Goal: Information Seeking & Learning: Compare options

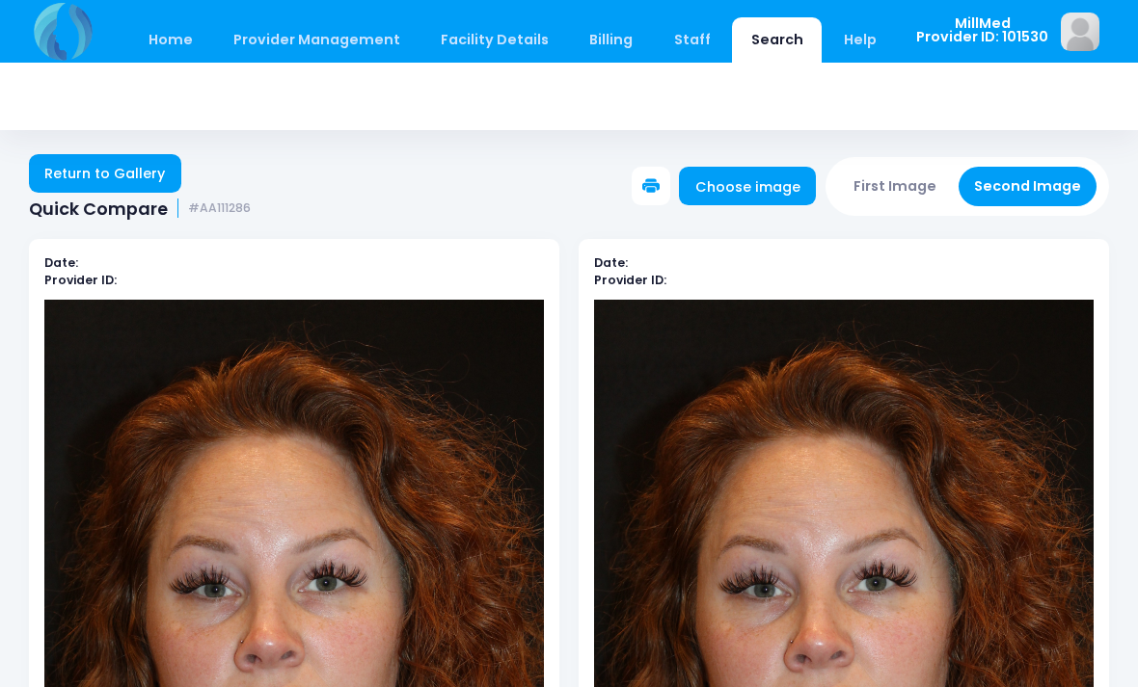
scroll to position [258, 0]
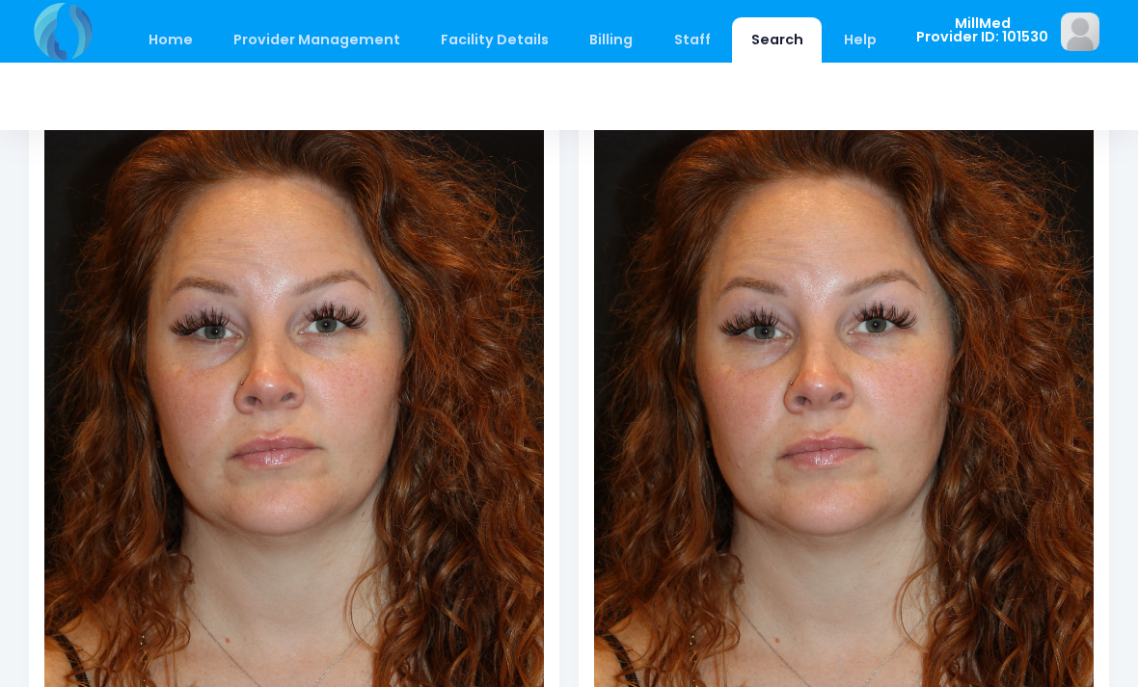
click at [746, 40] on link "Search" at bounding box center [777, 39] width 90 height 45
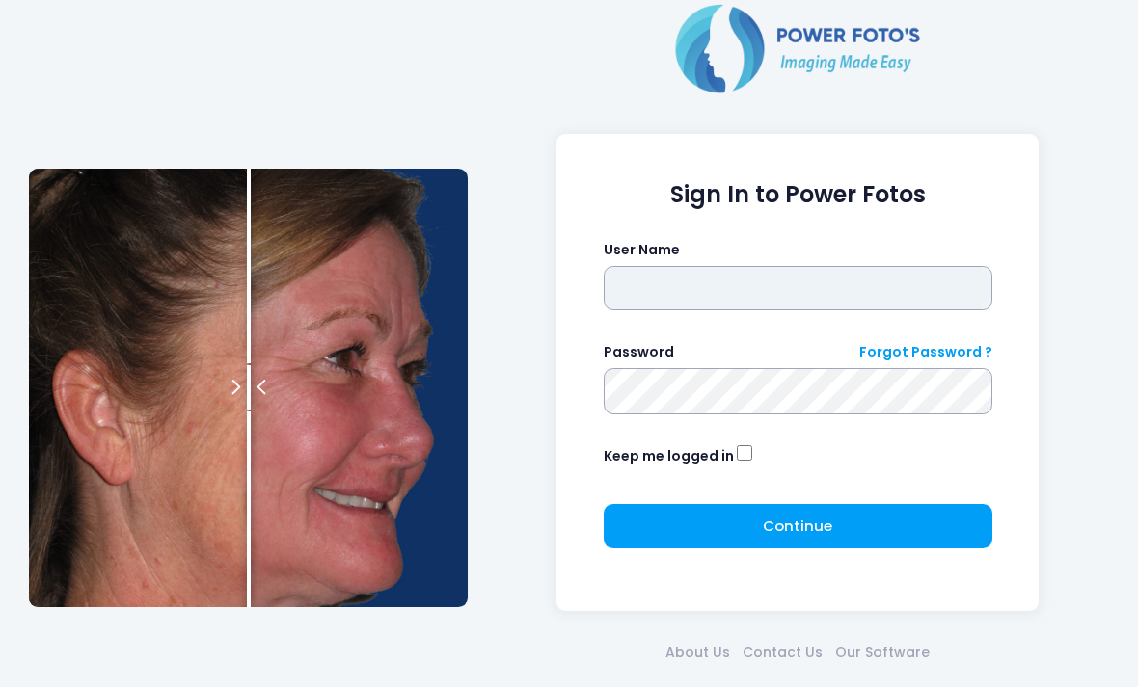
type input "*******"
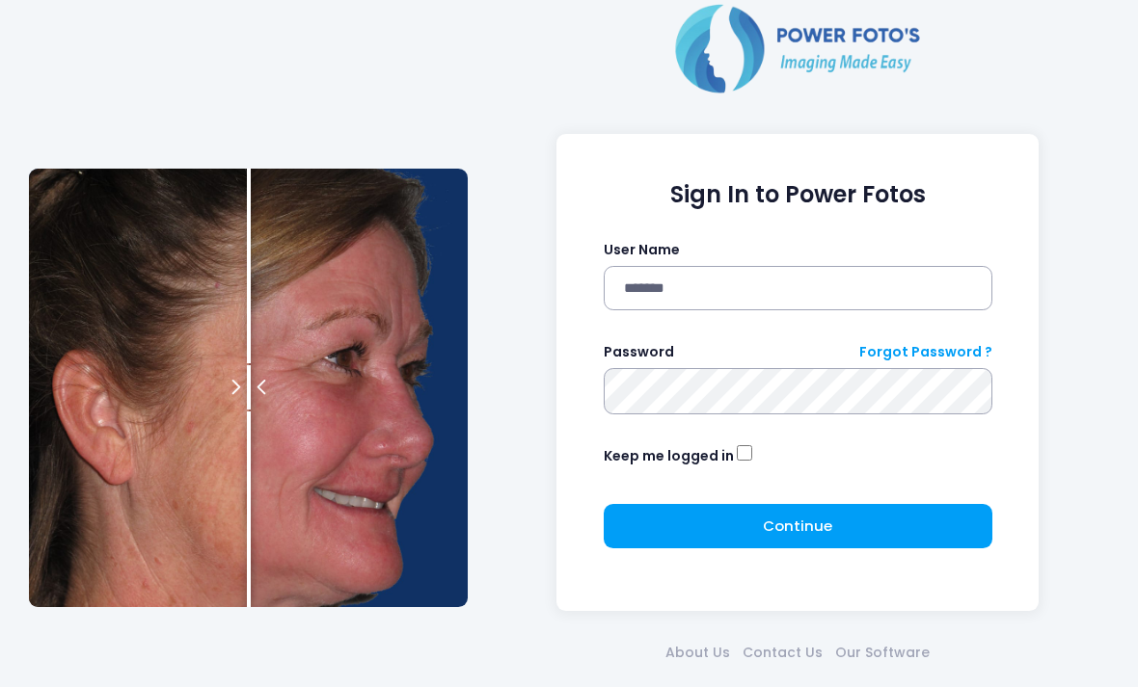
click button "submit" at bounding box center [0, 0] width 0 height 0
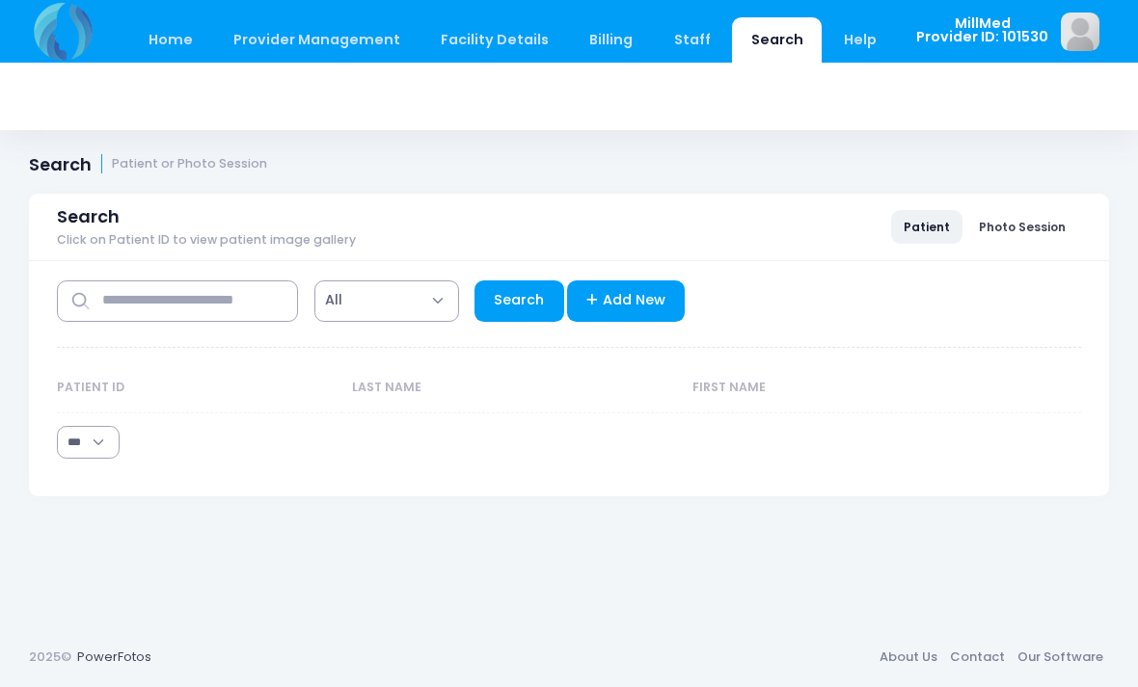
select select "***"
click at [208, 291] on input "text" at bounding box center [177, 301] width 241 height 41
type input "****"
click at [526, 296] on link "Search" at bounding box center [519, 301] width 90 height 41
select select "***"
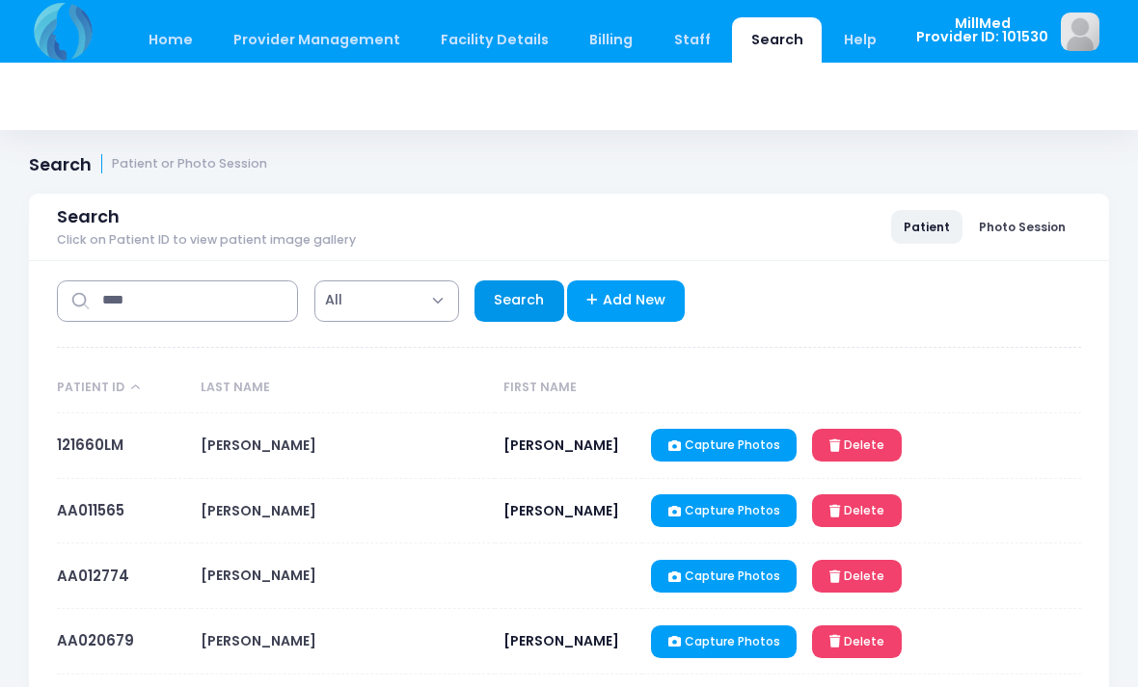
click at [511, 302] on link "Search" at bounding box center [519, 301] width 90 height 41
select select "***"
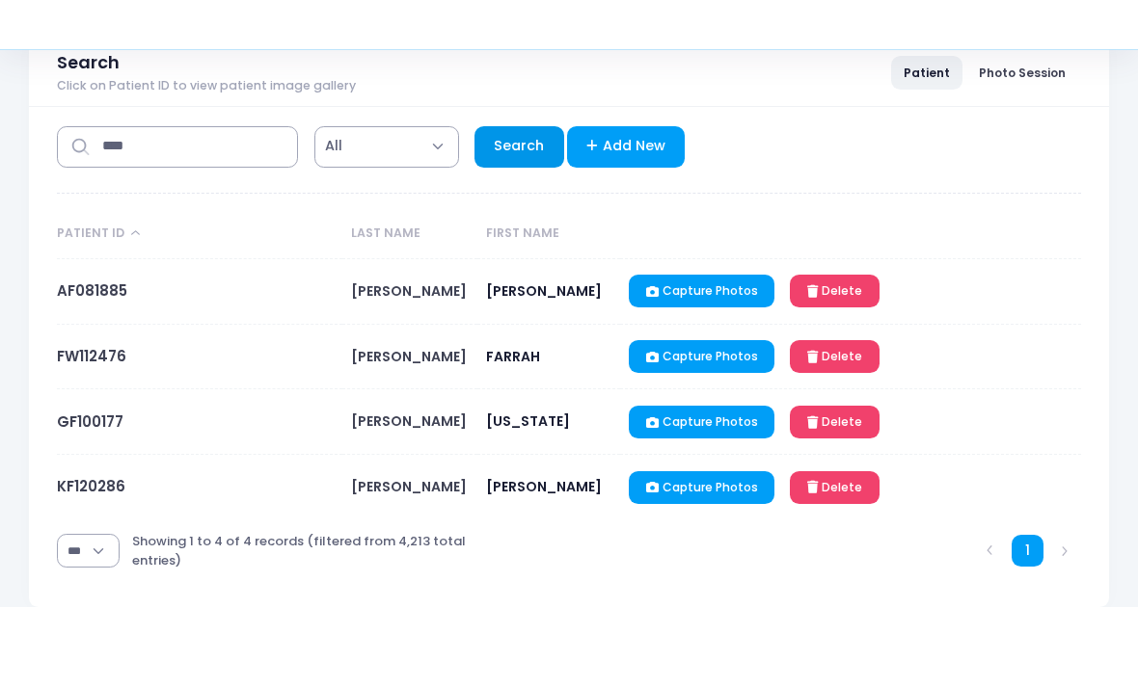
scroll to position [73, 0]
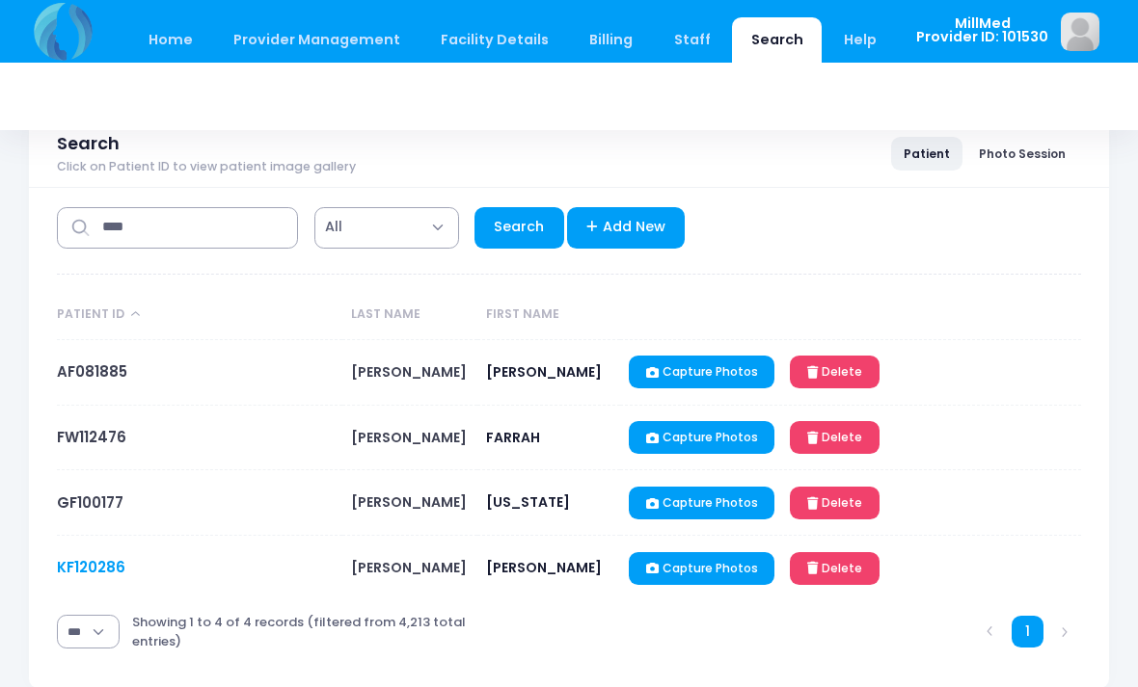
click at [94, 577] on link "KF120286" at bounding box center [91, 567] width 68 height 20
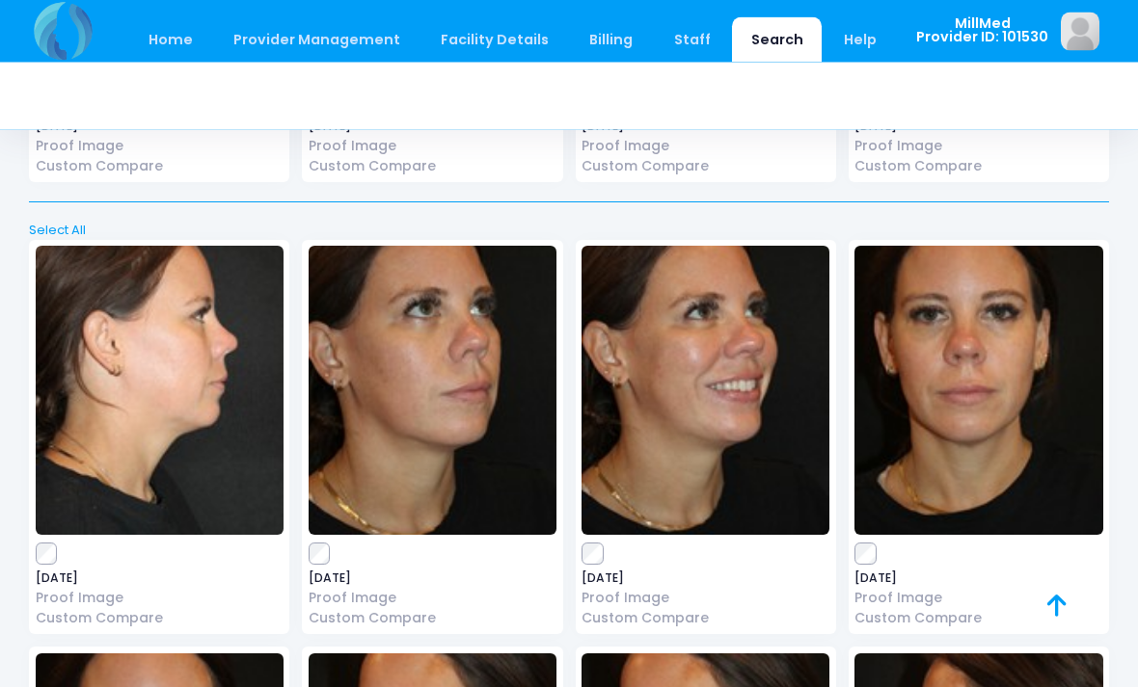
scroll to position [4307, 0]
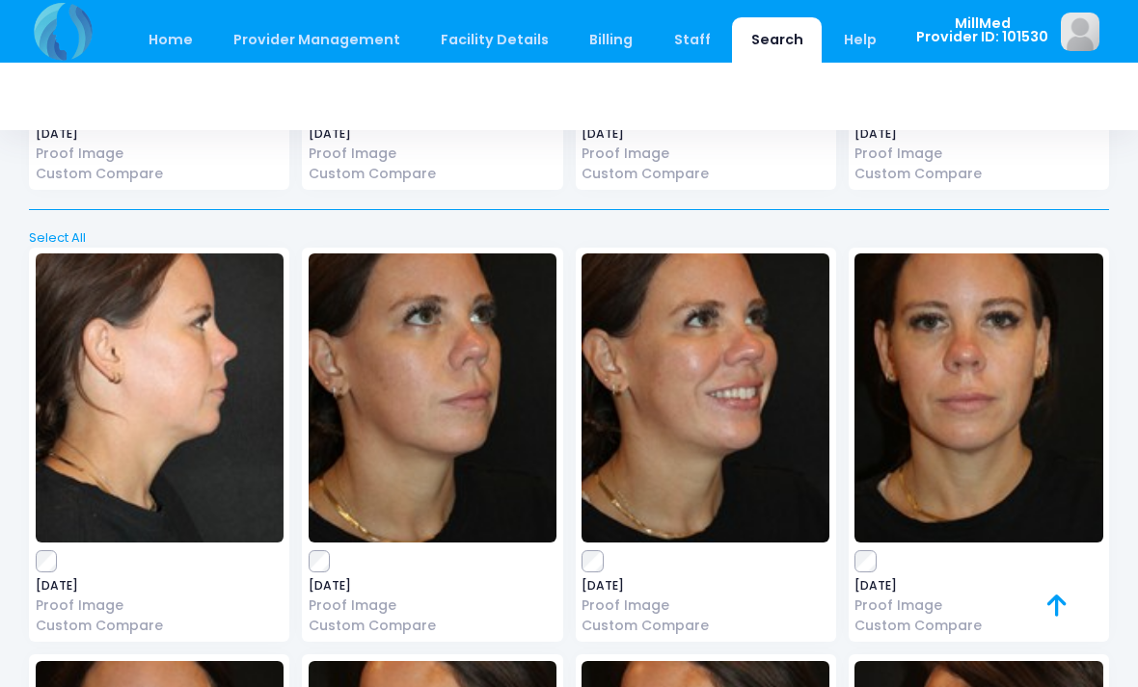
click at [1005, 335] on img at bounding box center [978, 398] width 248 height 289
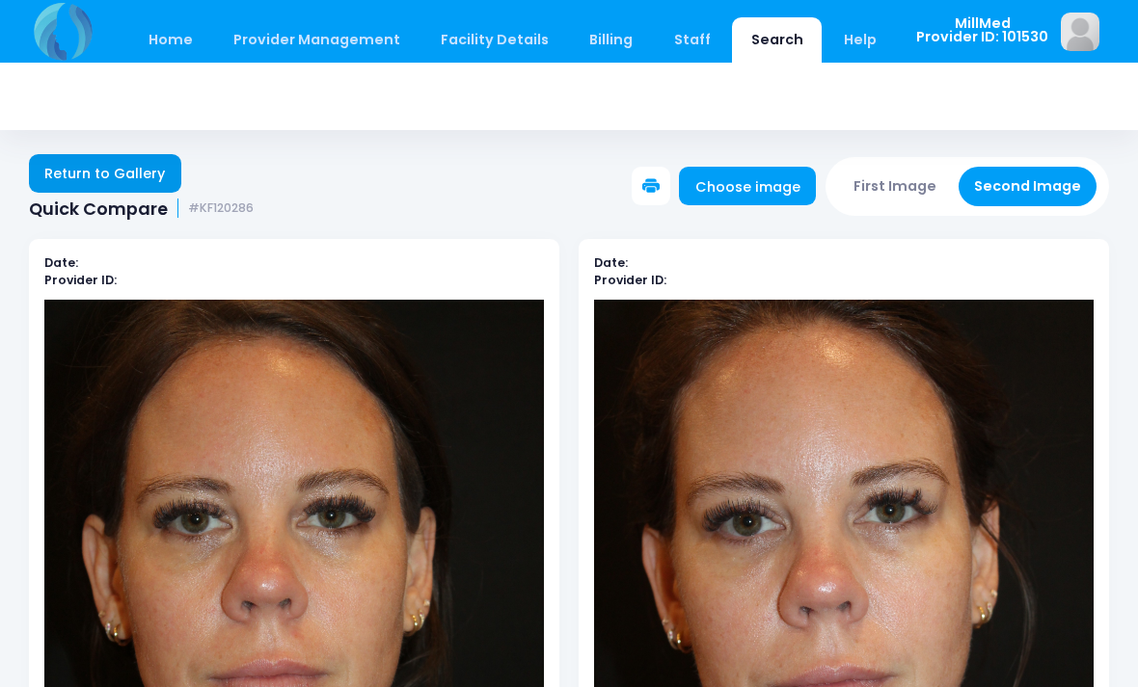
click at [86, 173] on link "Return to Gallery" at bounding box center [105, 173] width 152 height 39
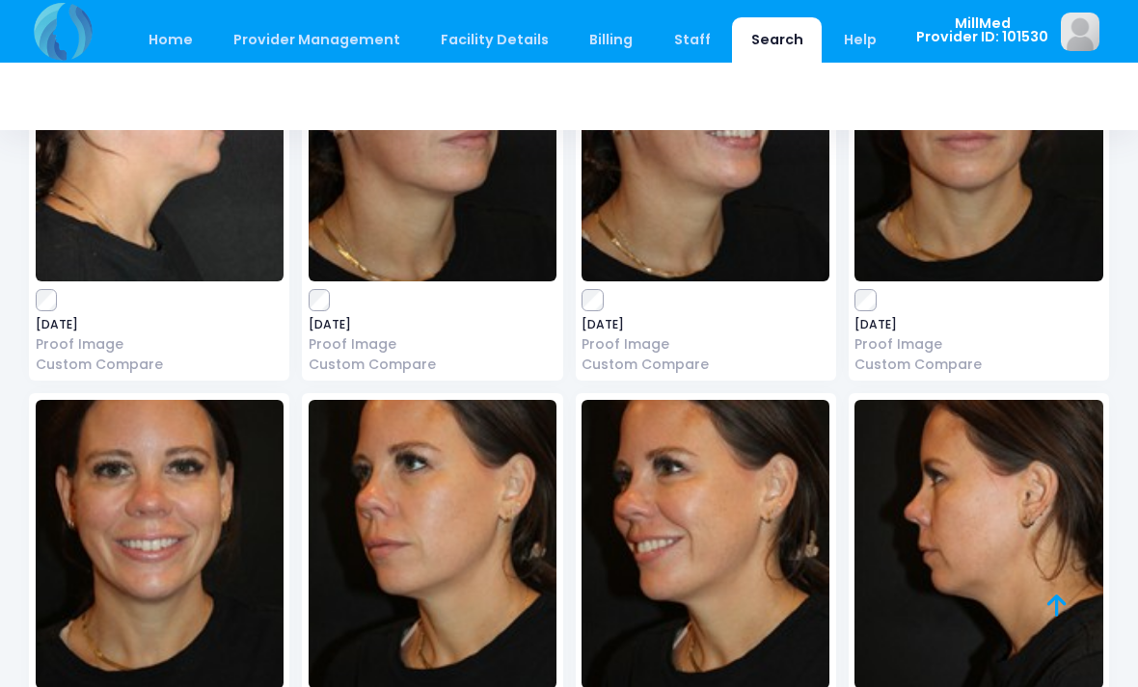
scroll to position [4570, 0]
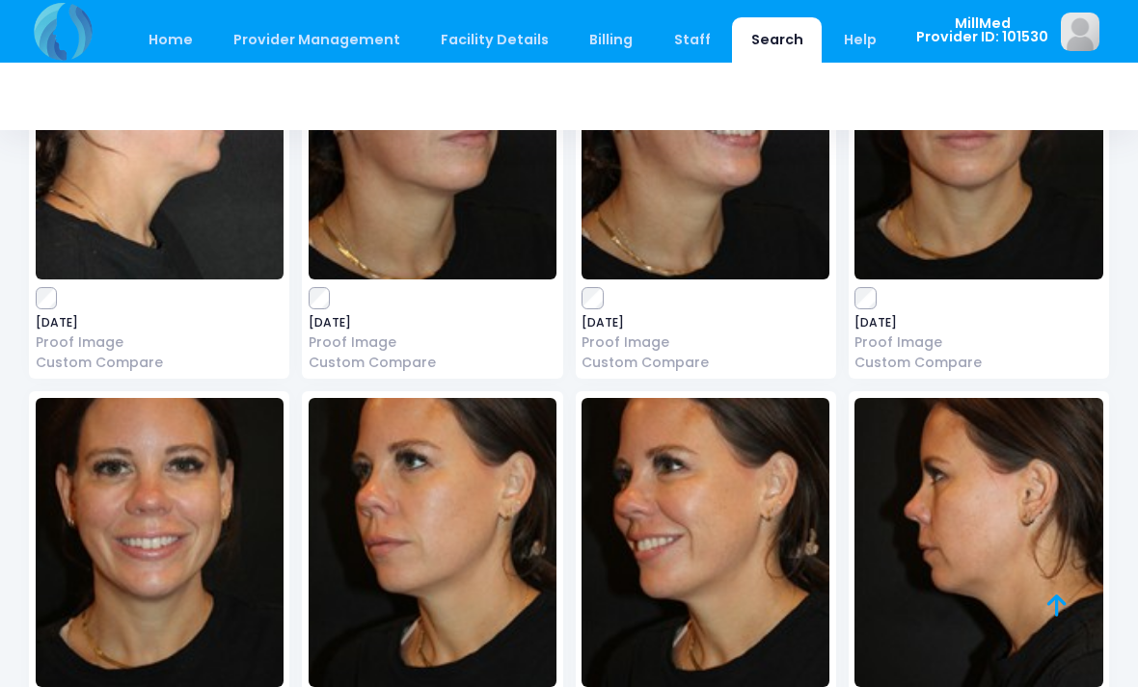
click at [156, 504] on img at bounding box center [160, 542] width 248 height 289
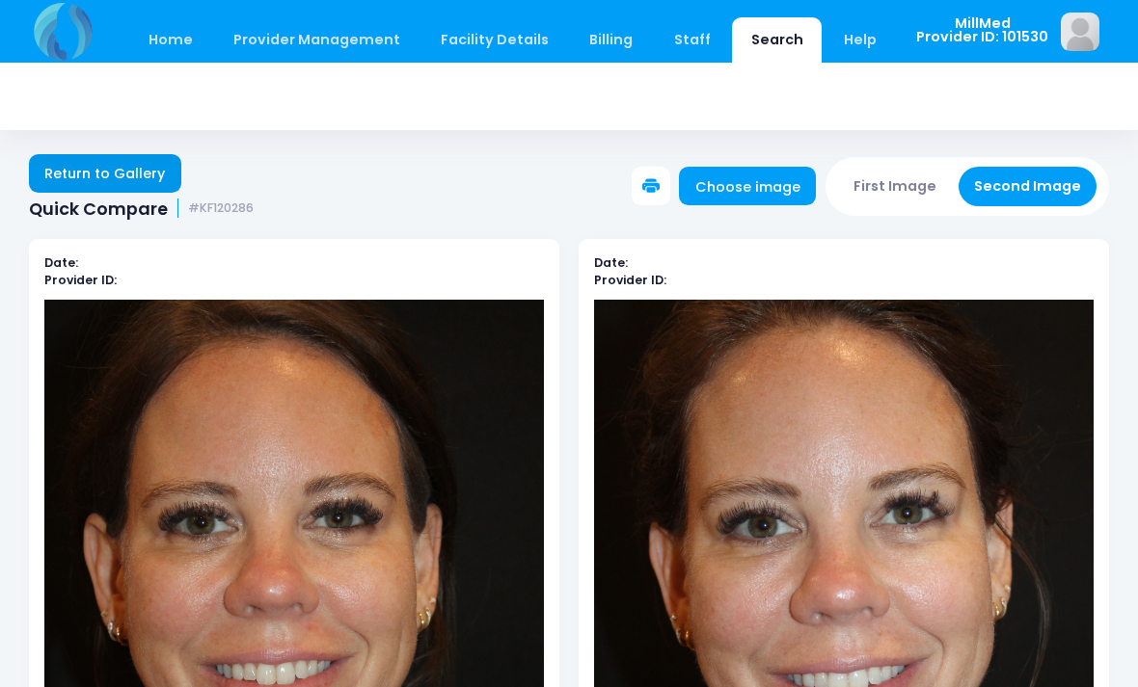
click at [125, 171] on link "Return to Gallery" at bounding box center [105, 173] width 152 height 39
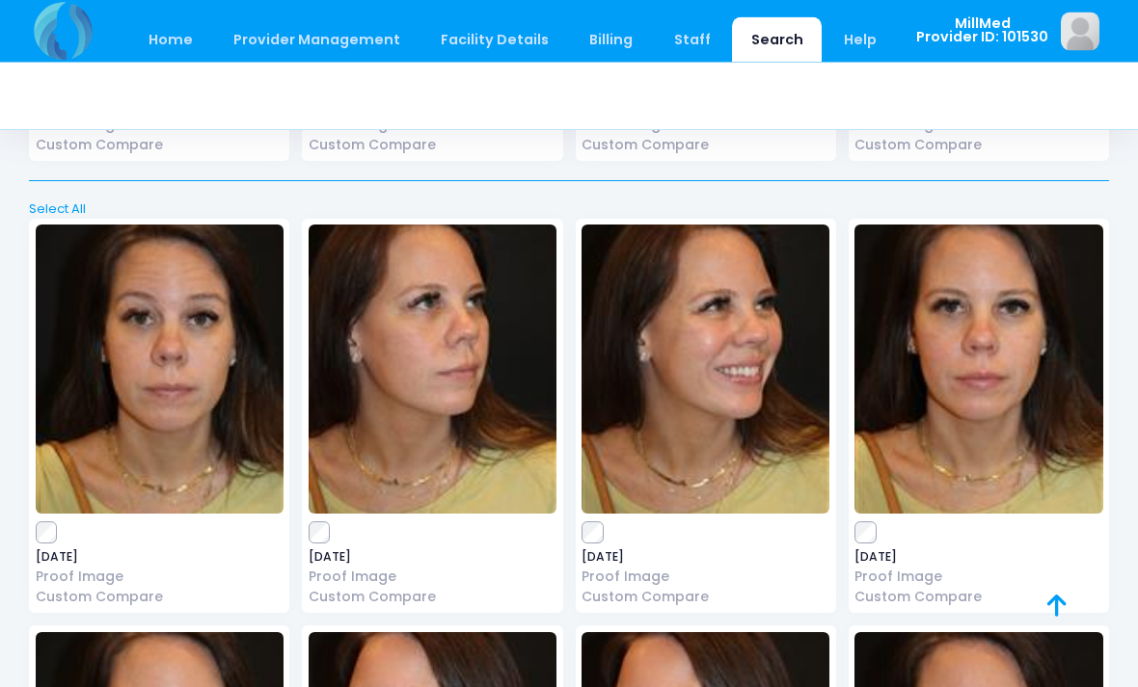
scroll to position [898, 0]
click at [515, 444] on img at bounding box center [432, 369] width 248 height 289
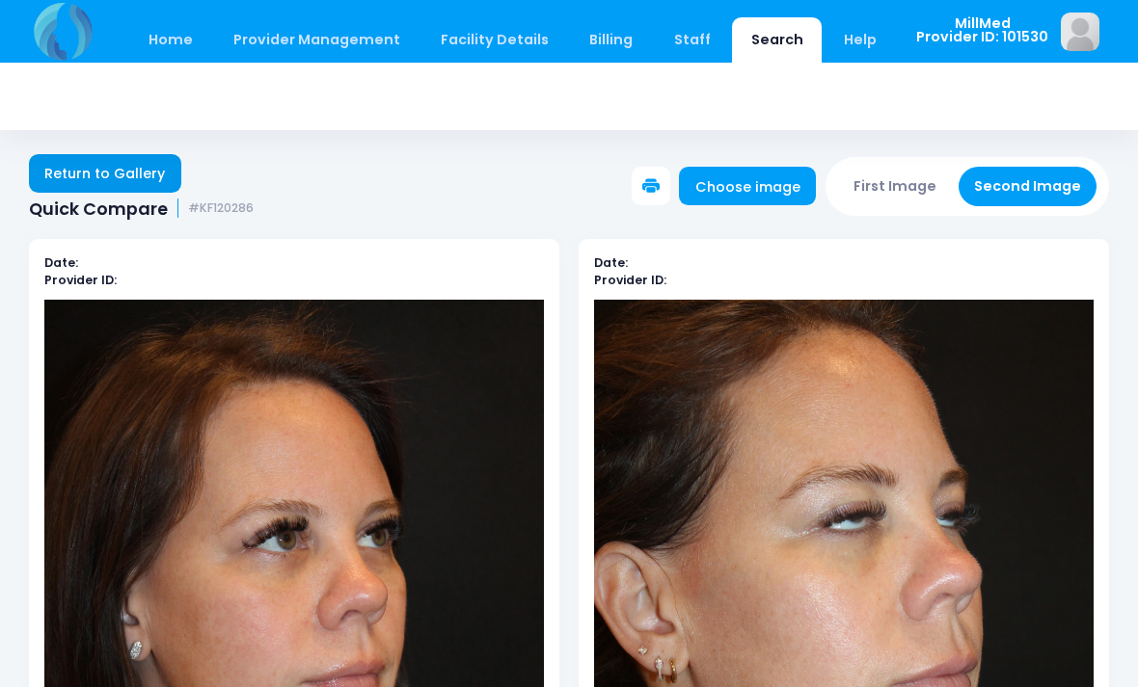
click at [103, 170] on link "Return to Gallery" at bounding box center [105, 173] width 152 height 39
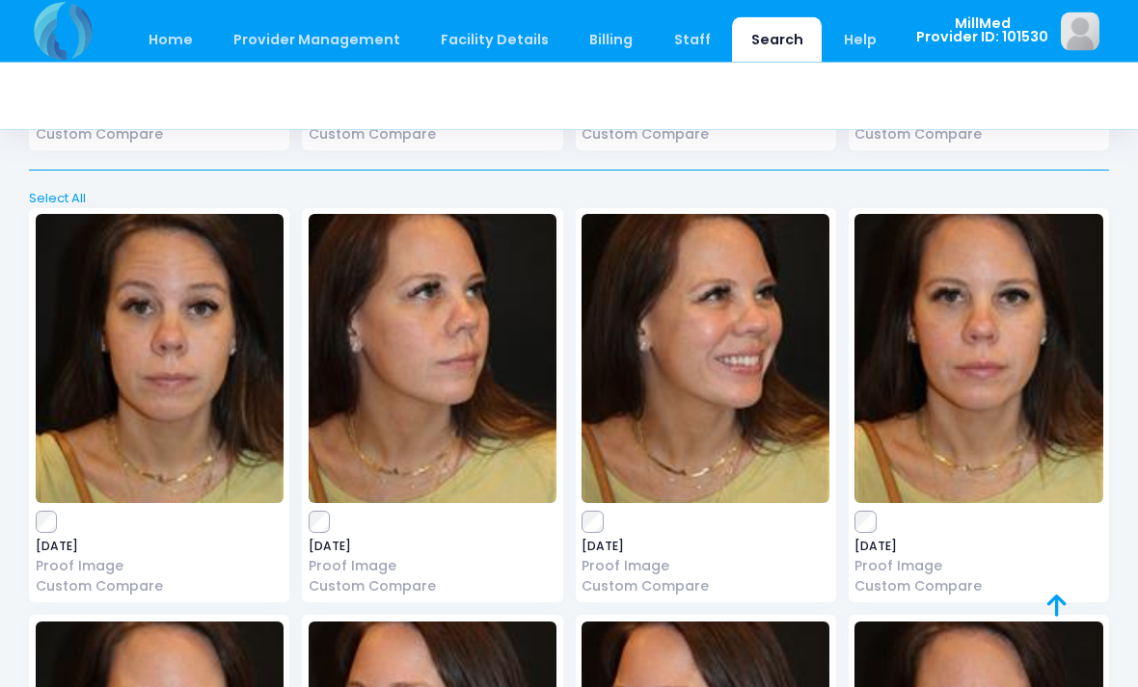
scroll to position [911, 0]
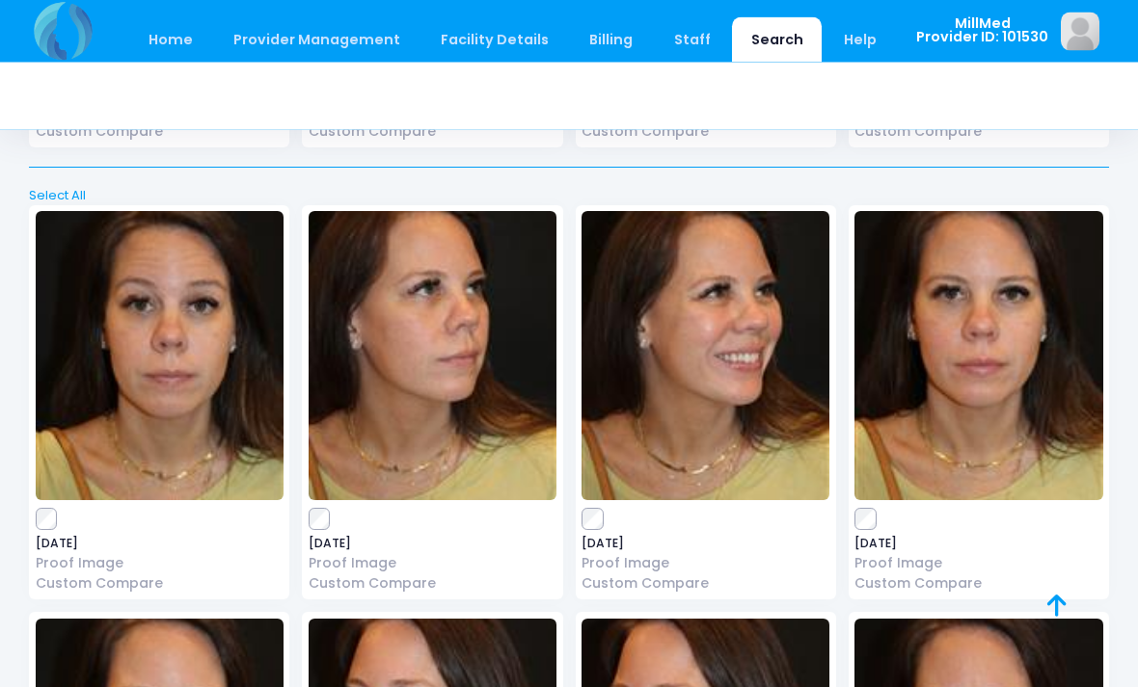
click at [710, 393] on img at bounding box center [705, 356] width 248 height 289
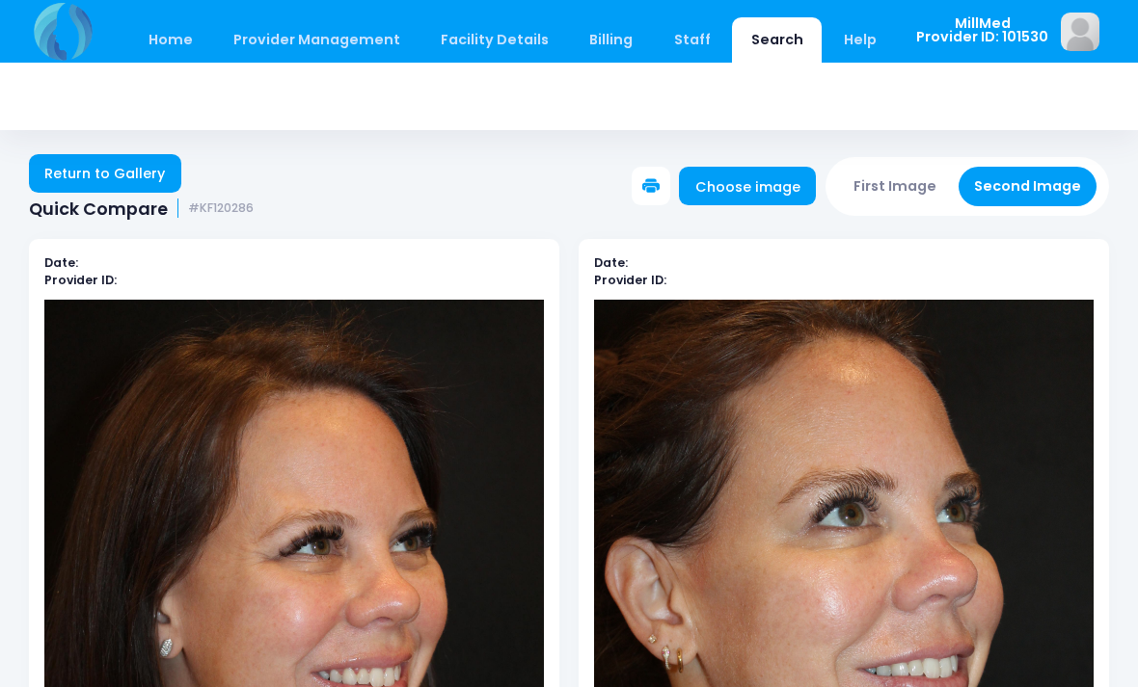
click at [755, 53] on link "Search" at bounding box center [777, 39] width 90 height 45
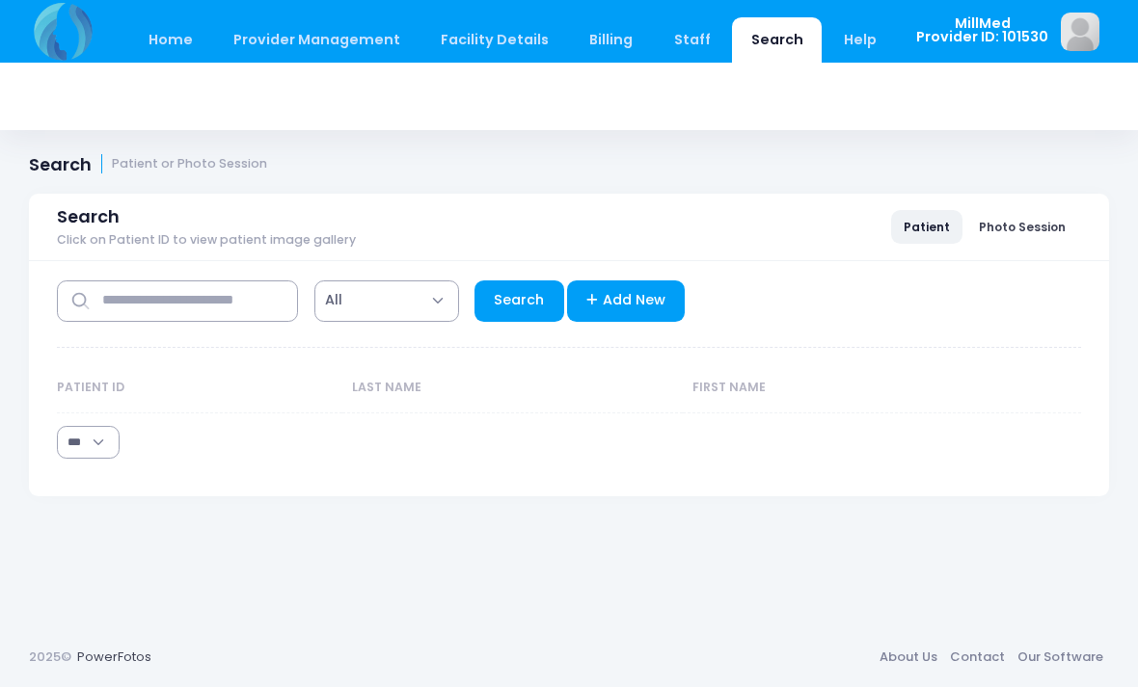
select select "***"
click at [207, 304] on input "text" at bounding box center [177, 301] width 241 height 41
type input "***"
click at [515, 311] on link "Search" at bounding box center [519, 301] width 90 height 41
select select "***"
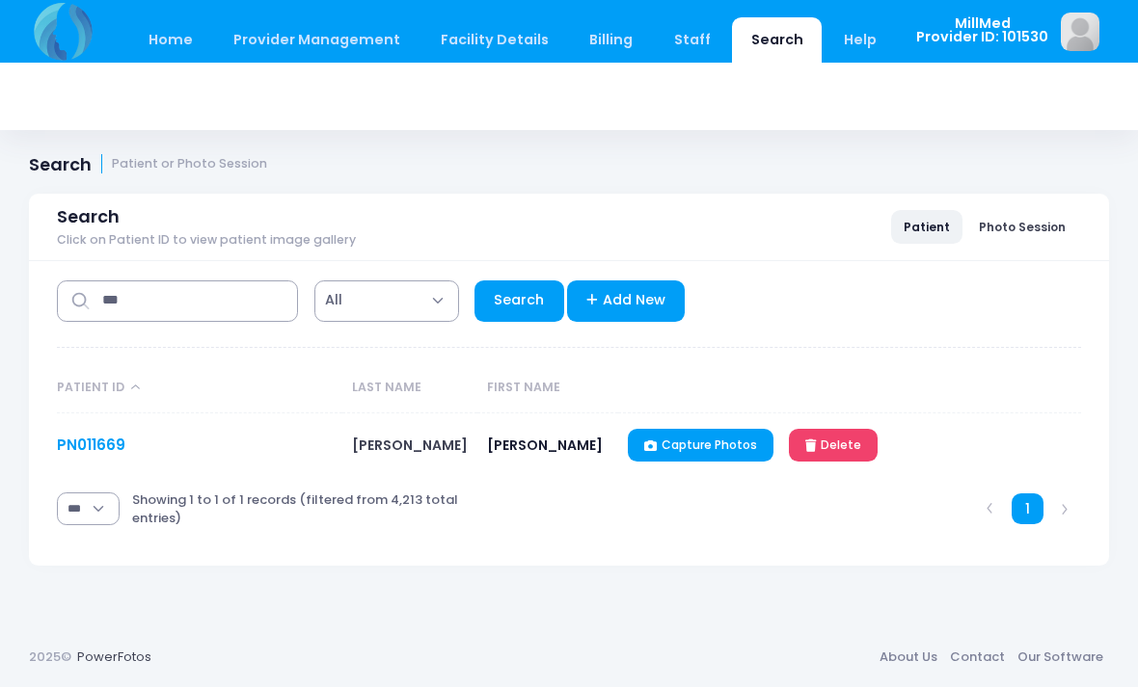
click at [62, 440] on link "PN011669" at bounding box center [91, 445] width 68 height 20
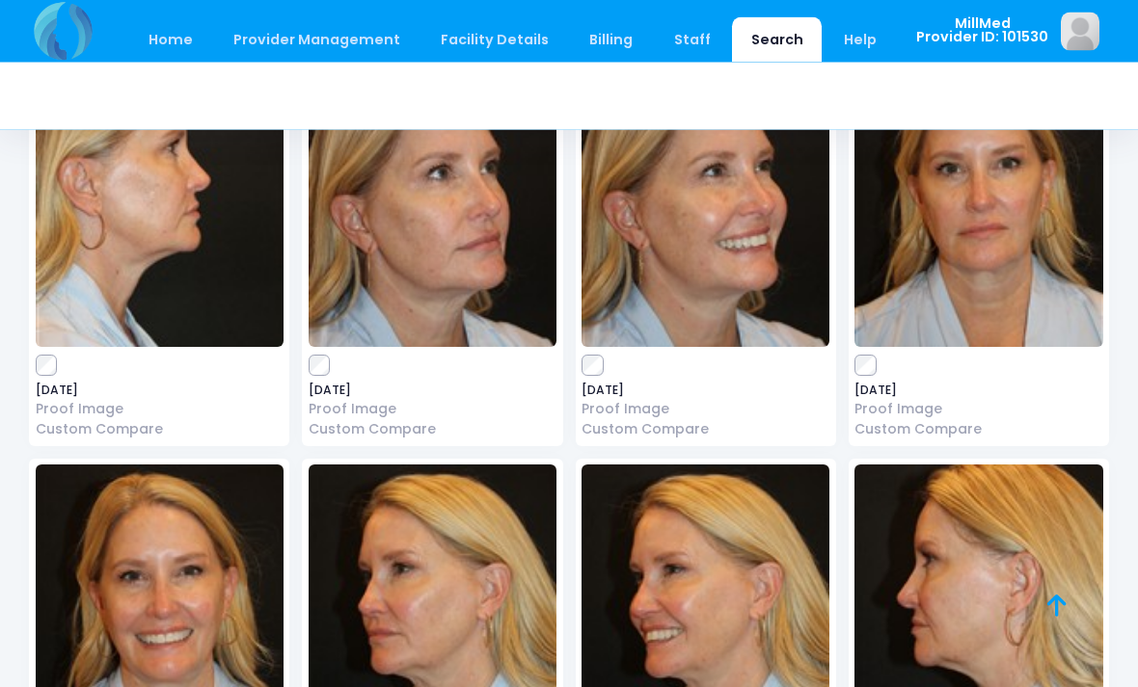
scroll to position [7101, 0]
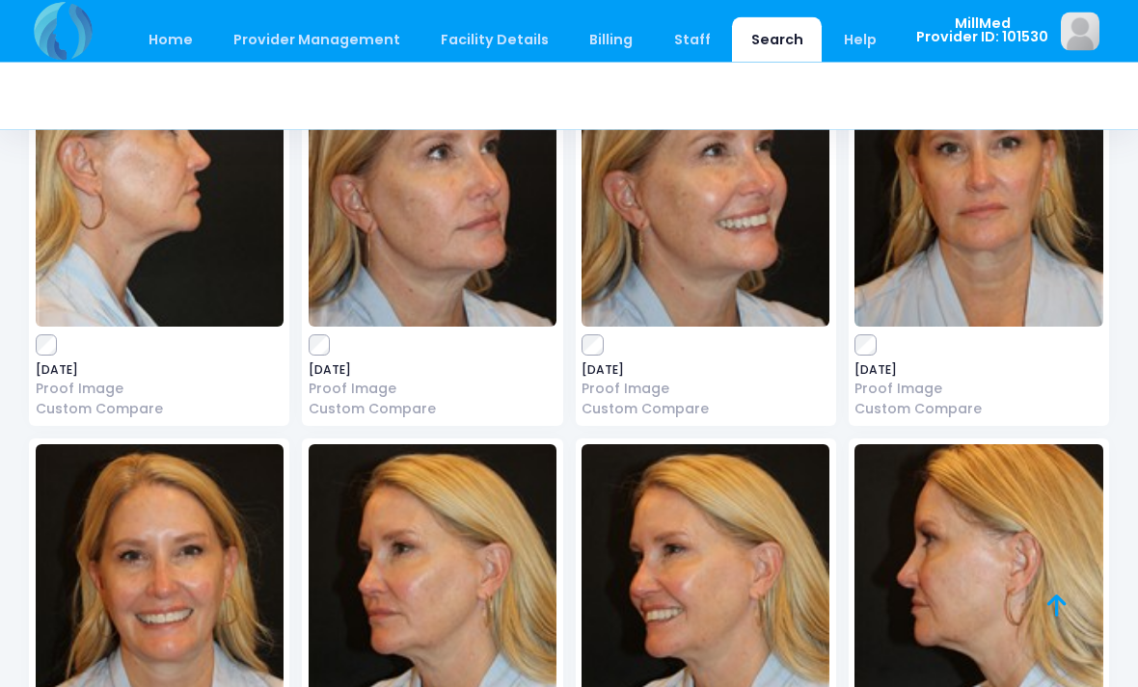
click at [755, 569] on img at bounding box center [705, 589] width 248 height 289
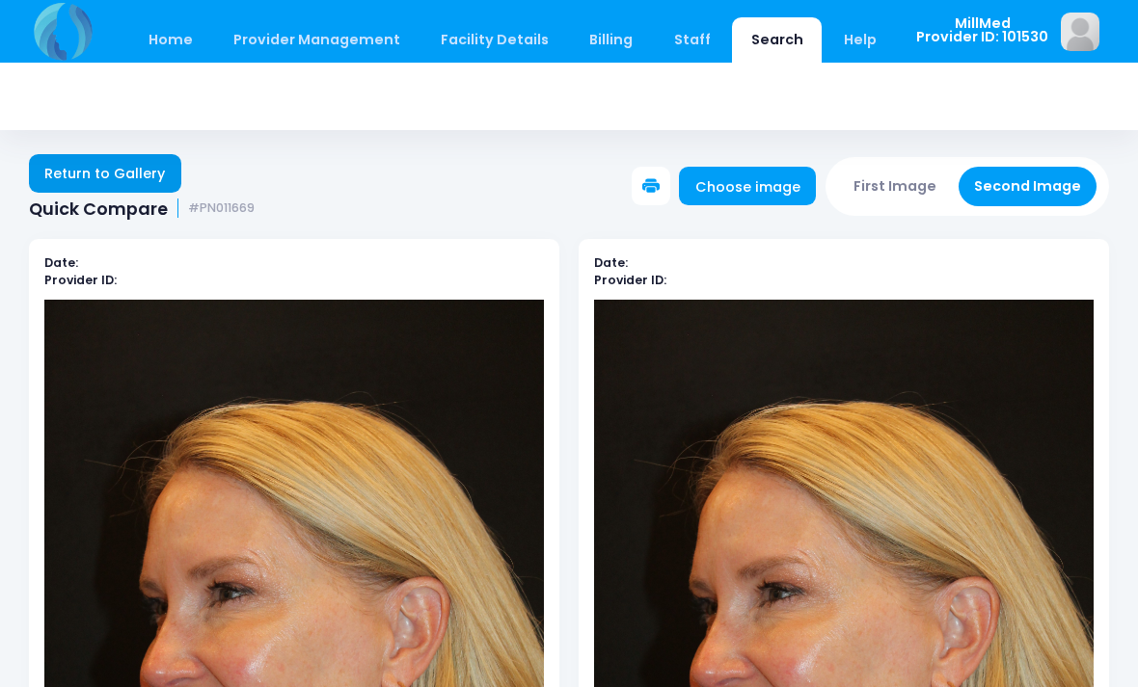
click at [118, 175] on link "Return to Gallery" at bounding box center [105, 173] width 152 height 39
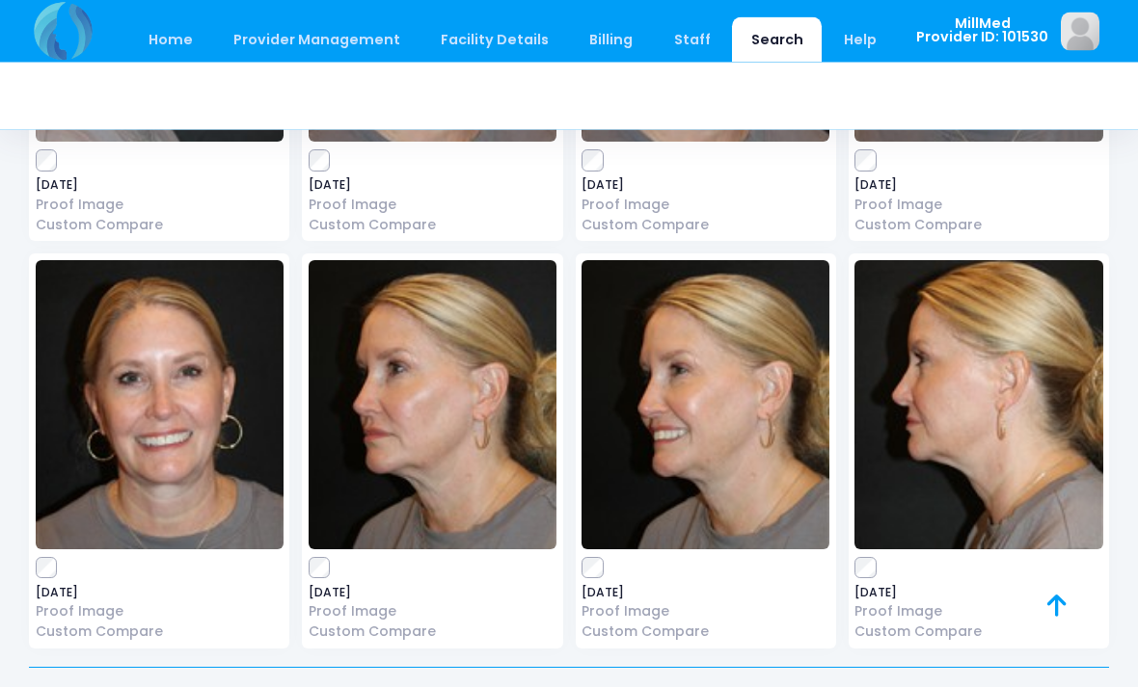
scroll to position [6427, 0]
click at [711, 401] on img at bounding box center [705, 404] width 248 height 289
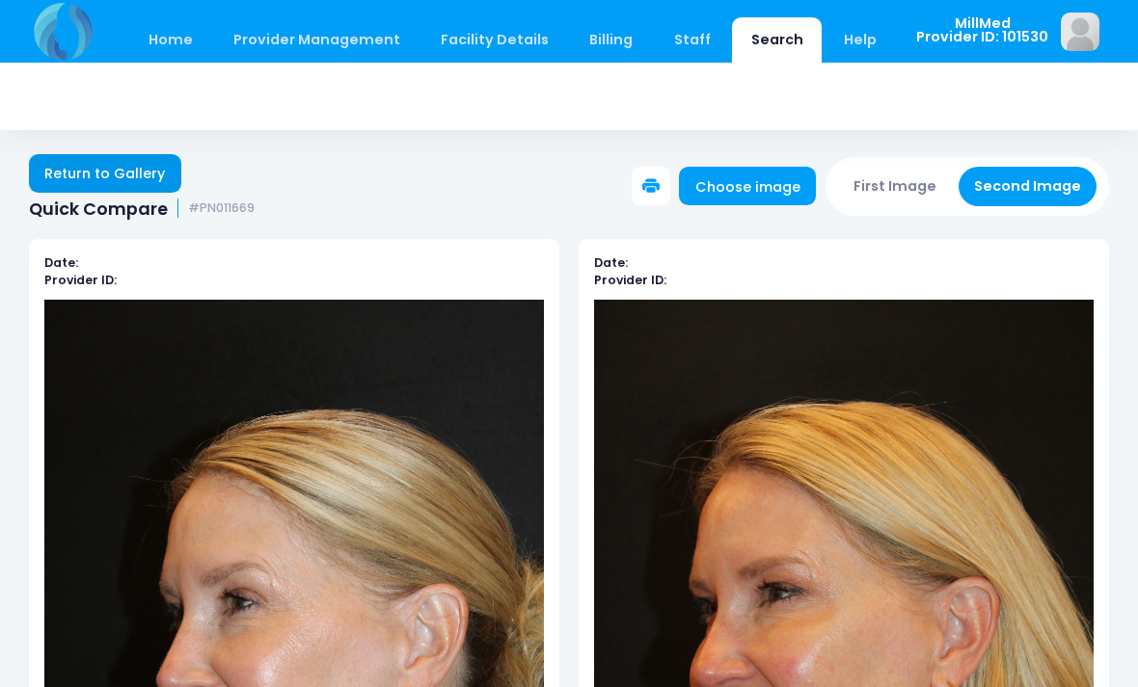
click at [116, 180] on link "Return to Gallery" at bounding box center [105, 173] width 152 height 39
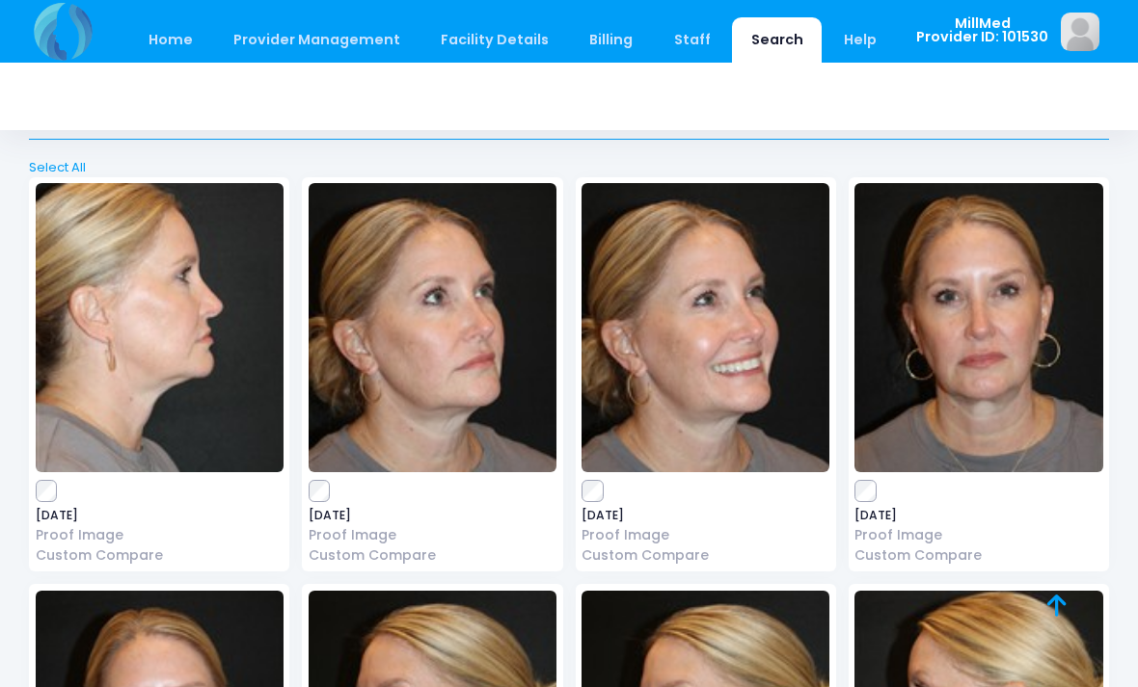
scroll to position [6097, 0]
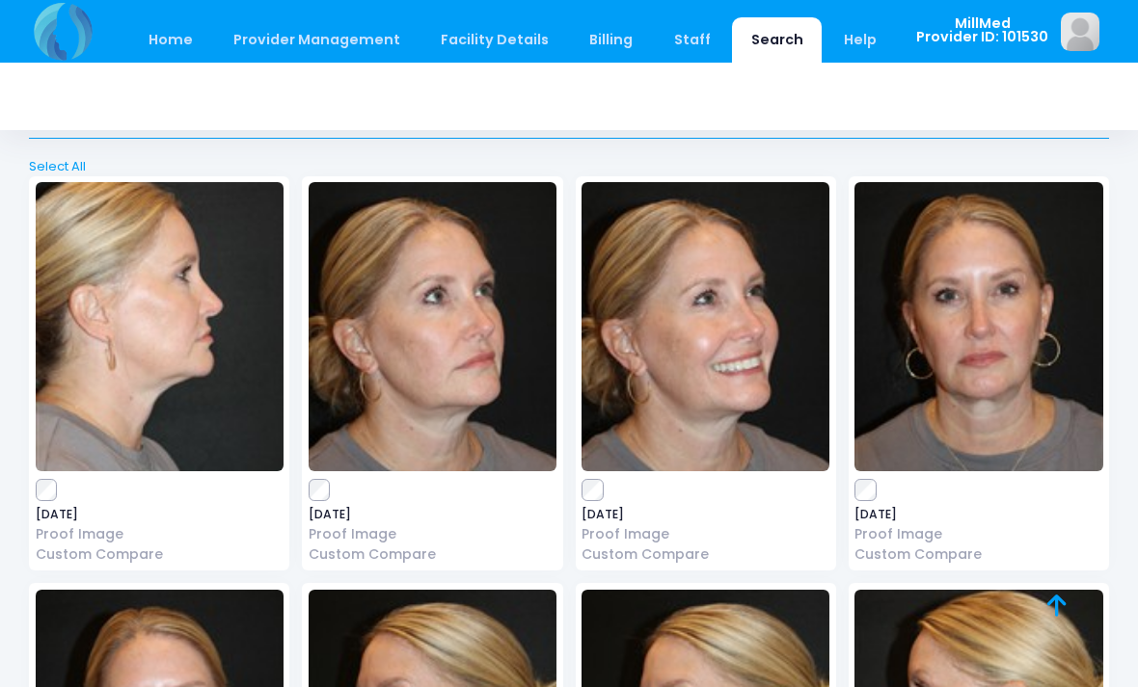
click at [977, 302] on img at bounding box center [978, 326] width 248 height 289
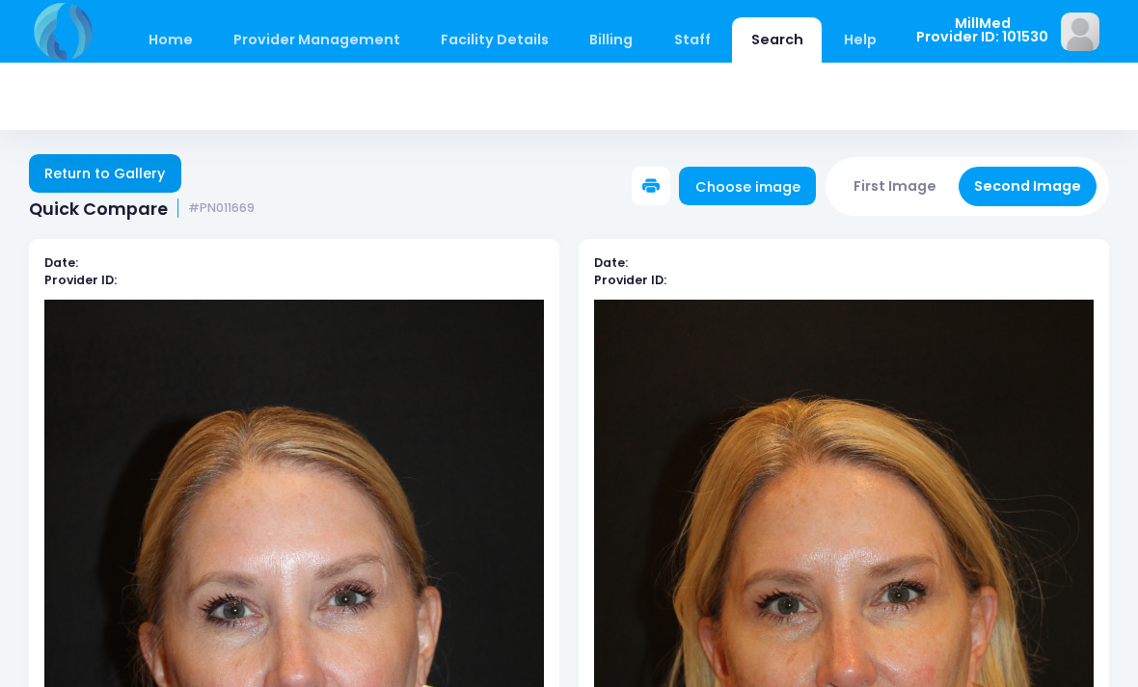
click at [134, 171] on link "Return to Gallery" at bounding box center [105, 173] width 152 height 39
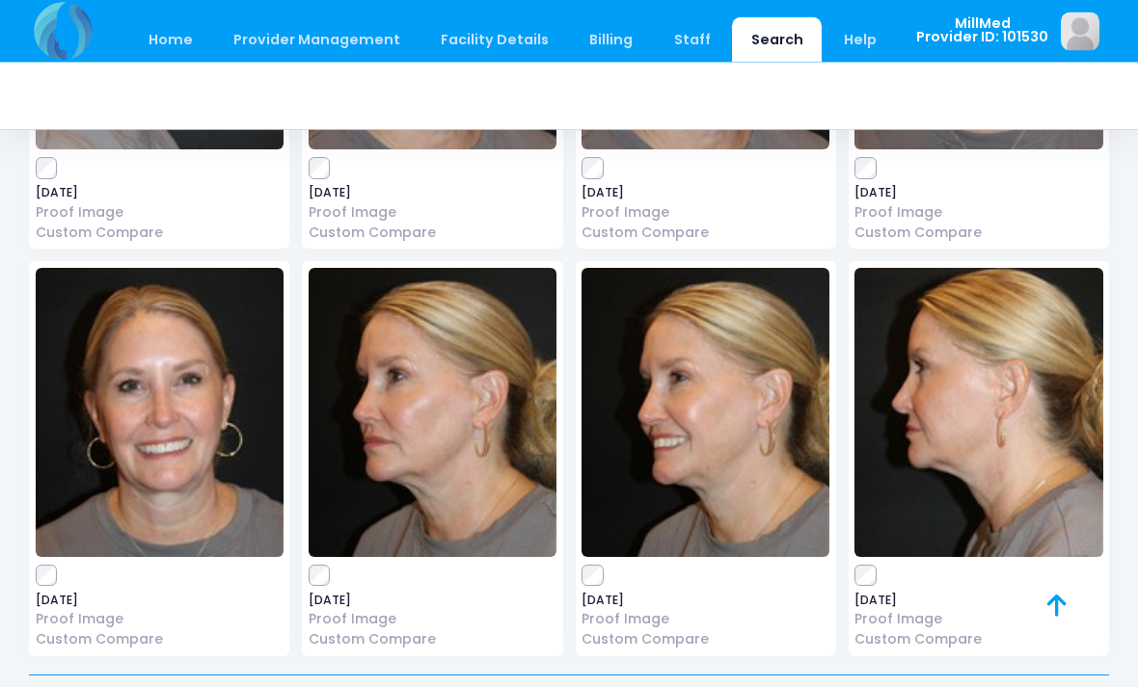
scroll to position [6419, 0]
click at [1060, 399] on img at bounding box center [978, 412] width 248 height 289
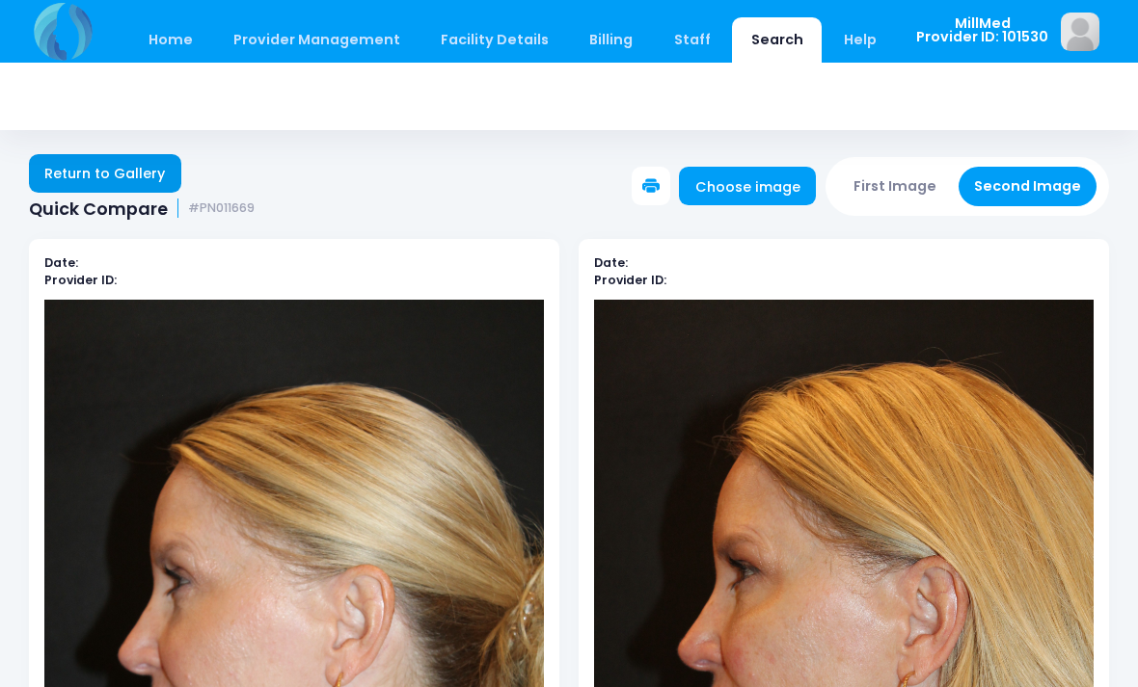
click at [103, 177] on link "Return to Gallery" at bounding box center [105, 173] width 152 height 39
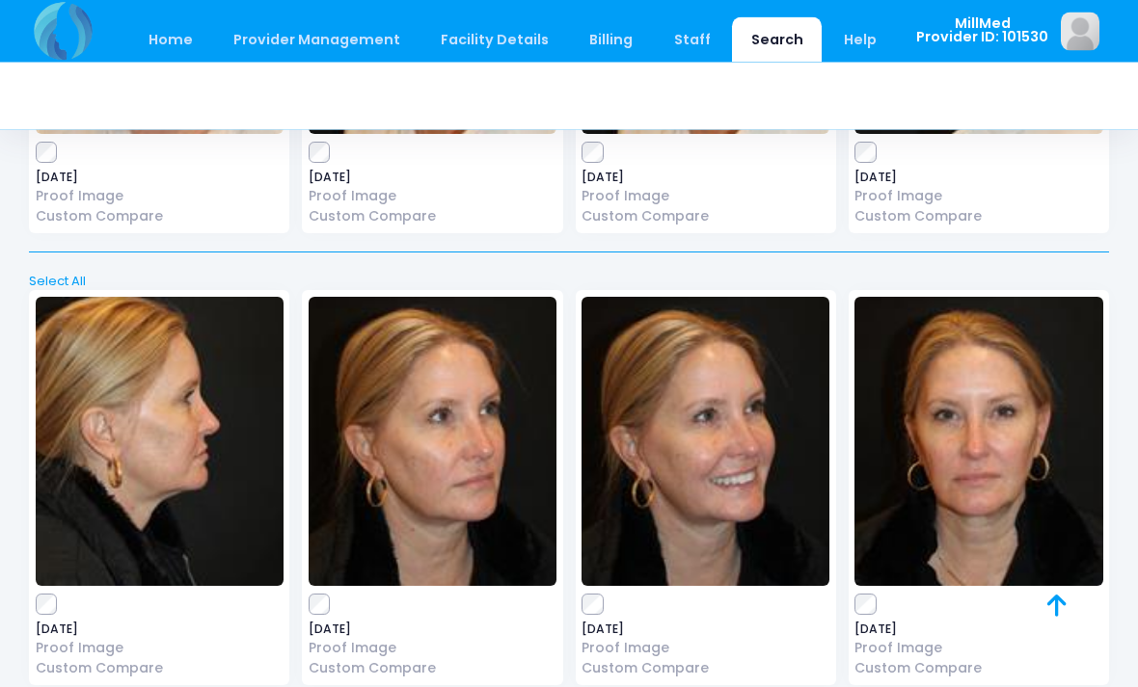
scroll to position [5126, 0]
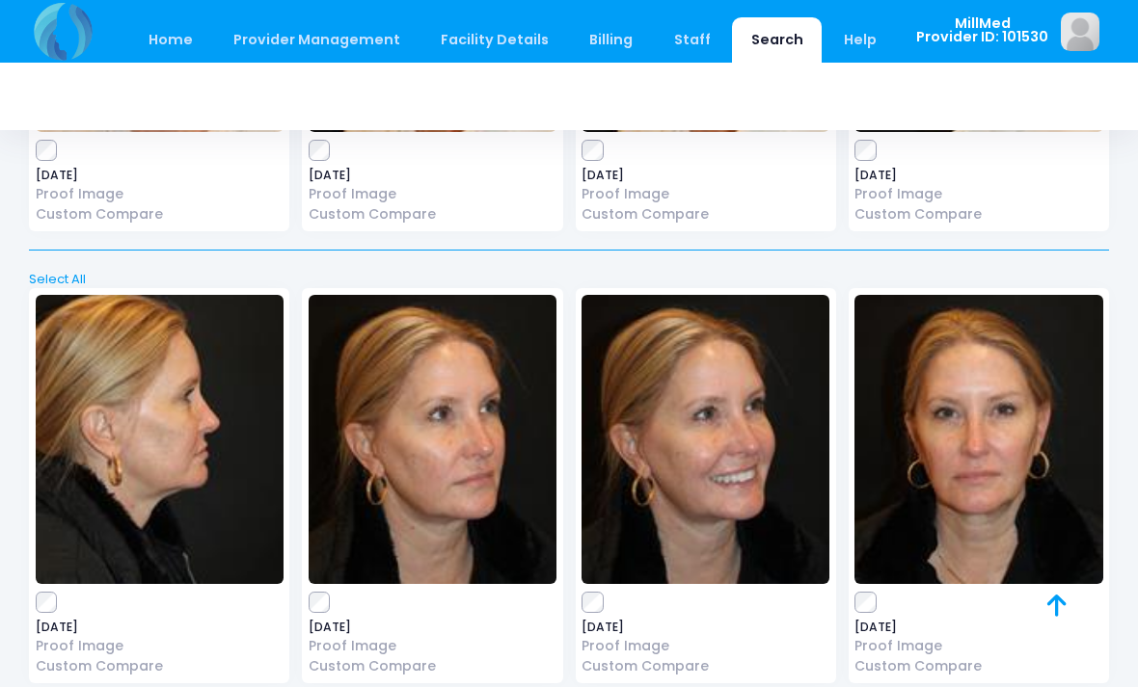
click at [1034, 447] on img at bounding box center [978, 439] width 248 height 289
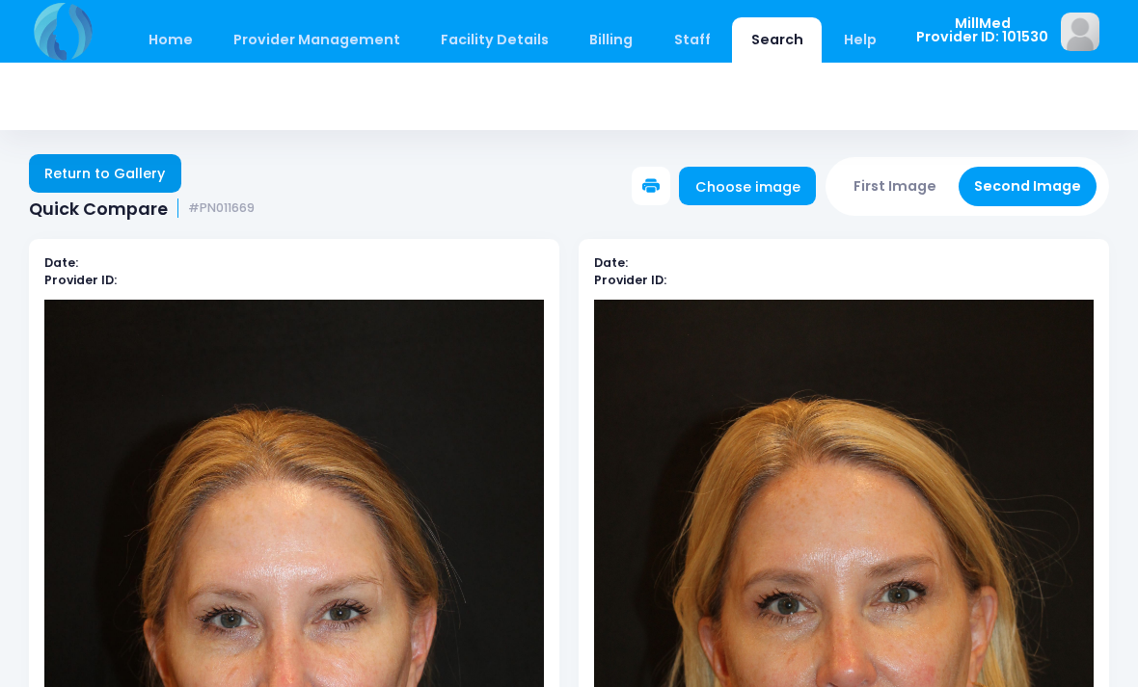
click at [94, 172] on link "Return to Gallery" at bounding box center [105, 173] width 152 height 39
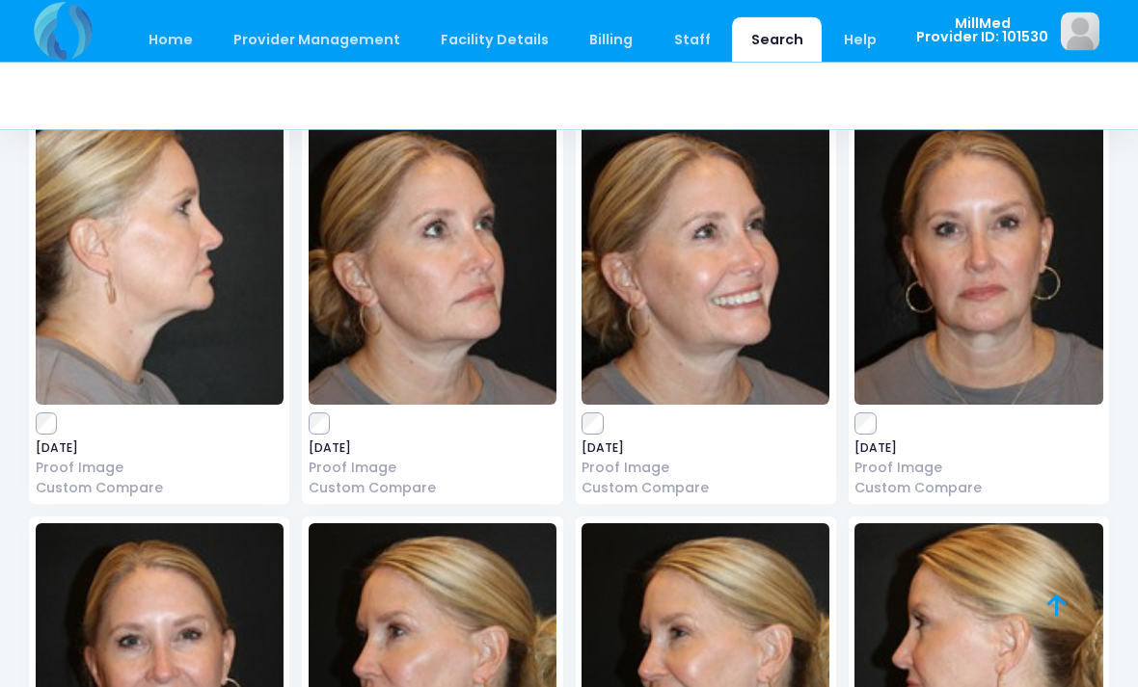
scroll to position [6164, 0]
click at [456, 226] on img at bounding box center [432, 260] width 248 height 289
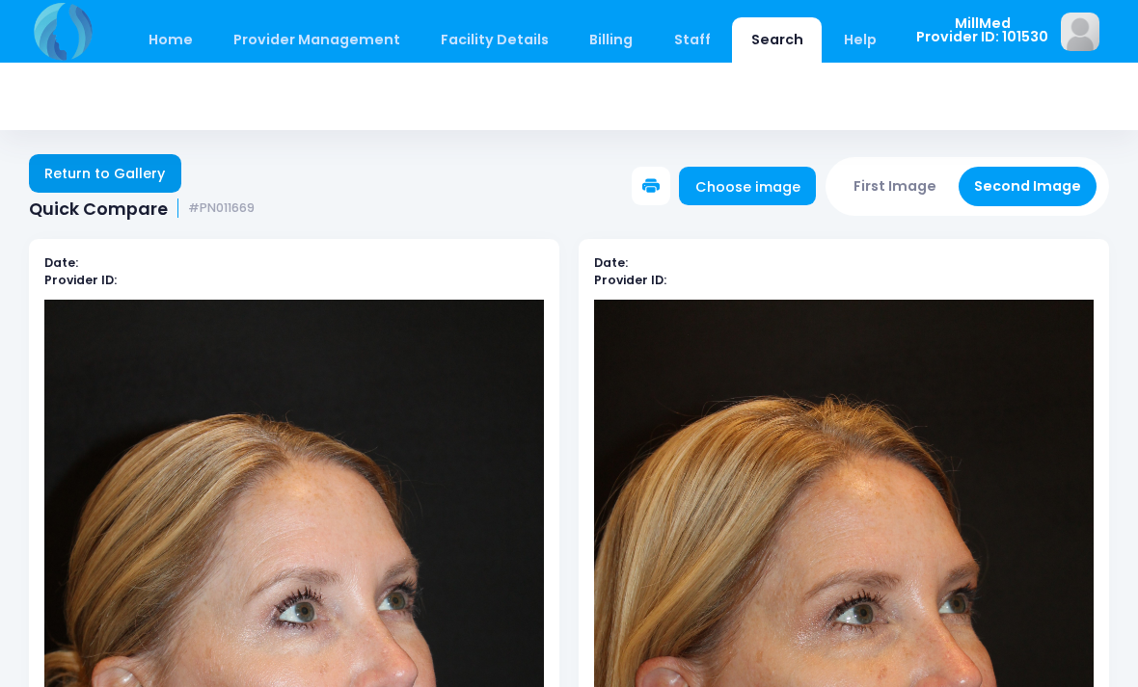
click at [72, 172] on link "Return to Gallery" at bounding box center [105, 173] width 152 height 39
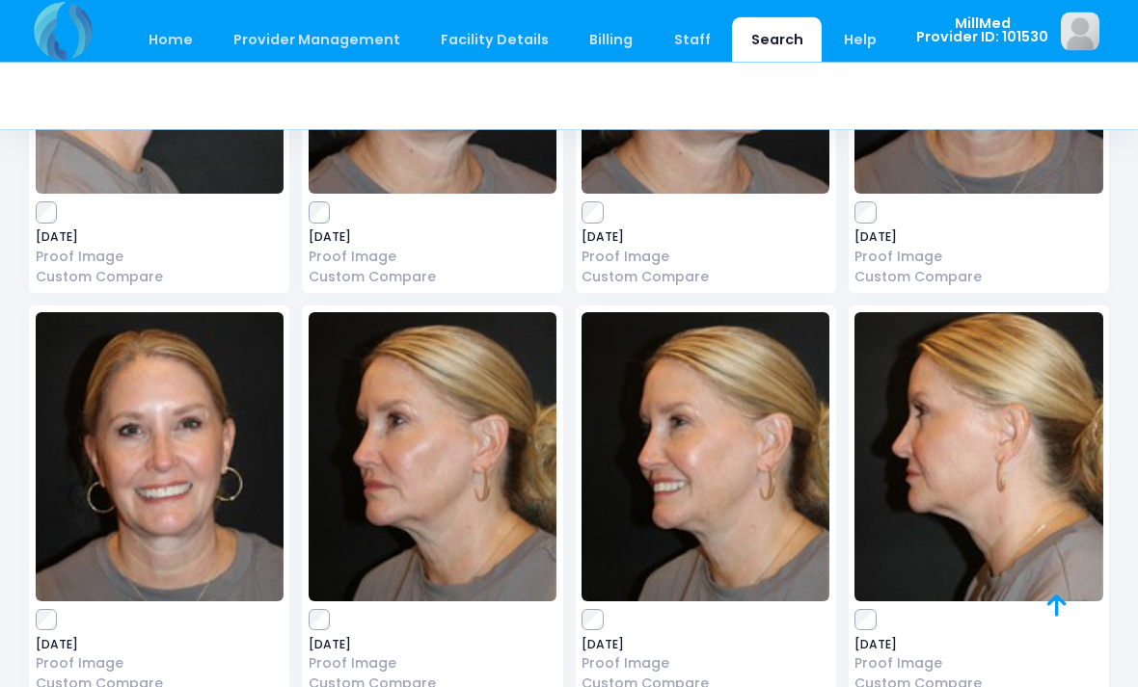
scroll to position [6375, 0]
click at [415, 402] on img at bounding box center [432, 456] width 248 height 289
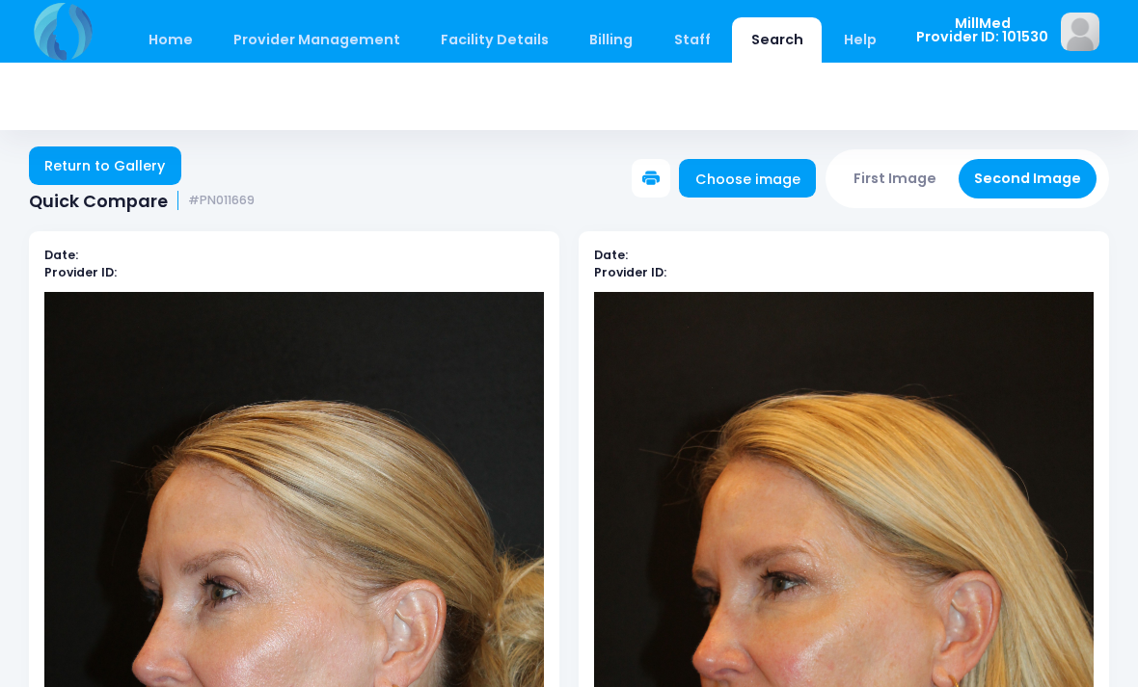
scroll to position [7, 0]
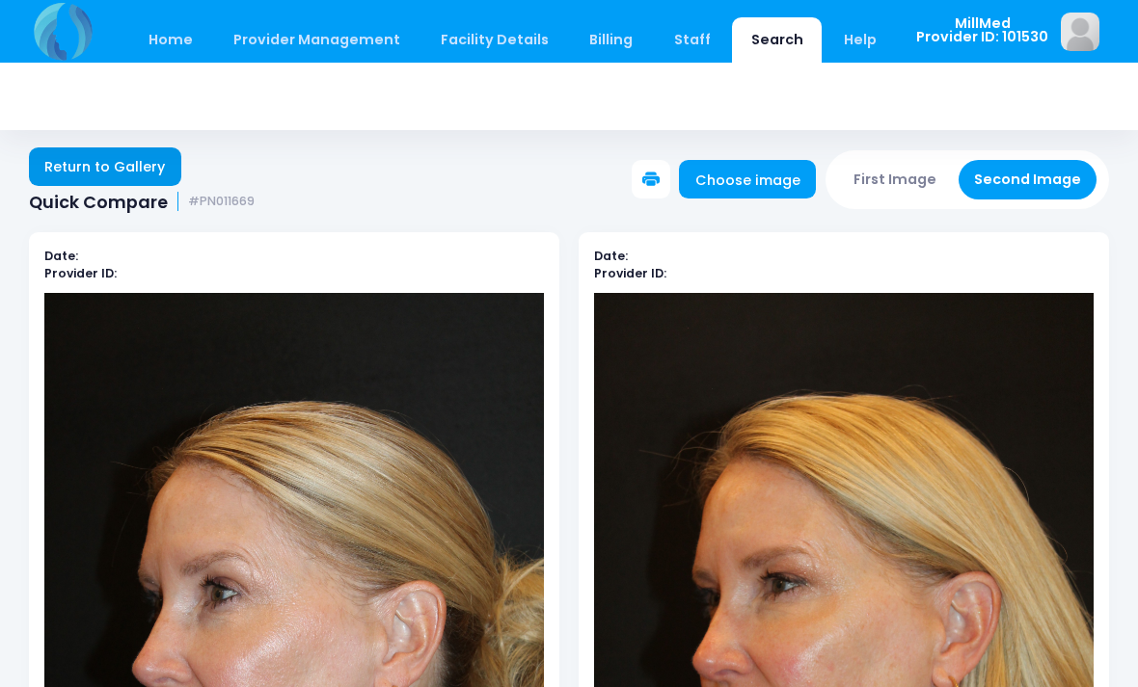
click at [99, 155] on link "Return to Gallery" at bounding box center [105, 166] width 152 height 39
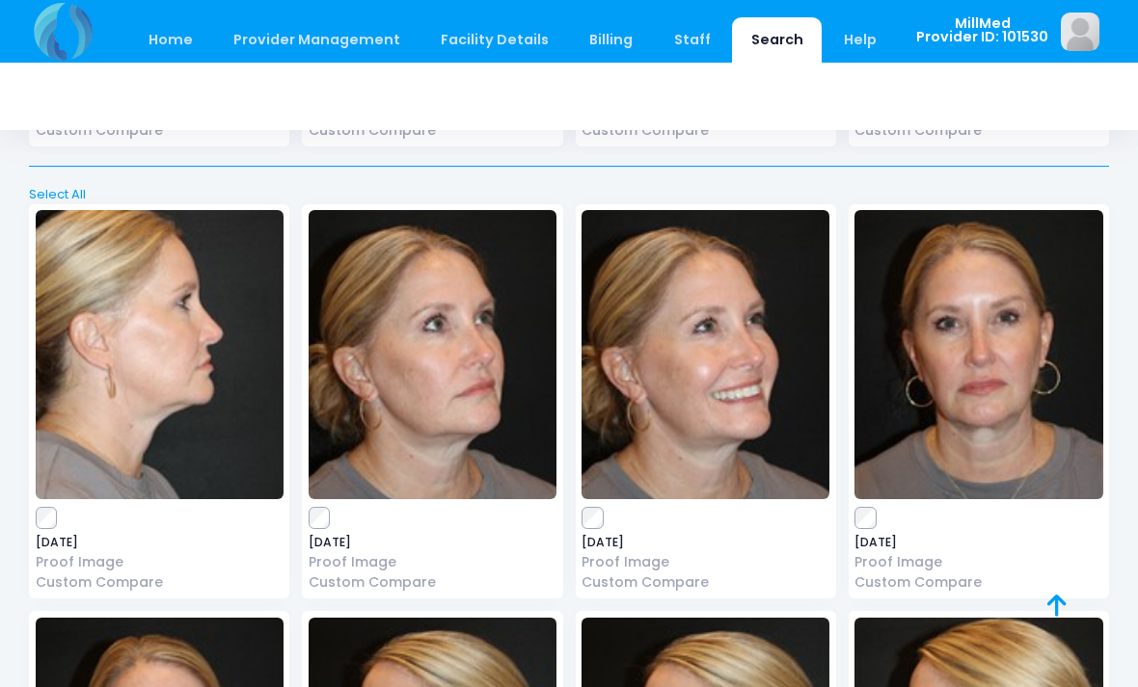
scroll to position [6068, 0]
click at [960, 341] on img at bounding box center [978, 355] width 248 height 289
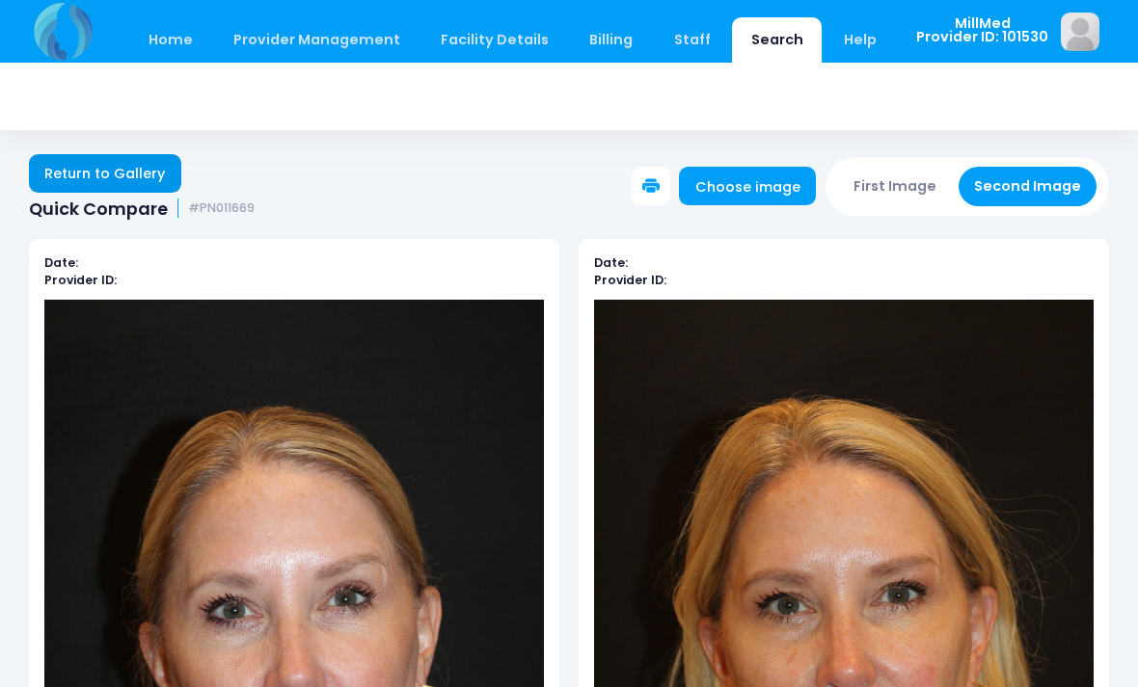
click at [66, 173] on link "Return to Gallery" at bounding box center [105, 173] width 152 height 39
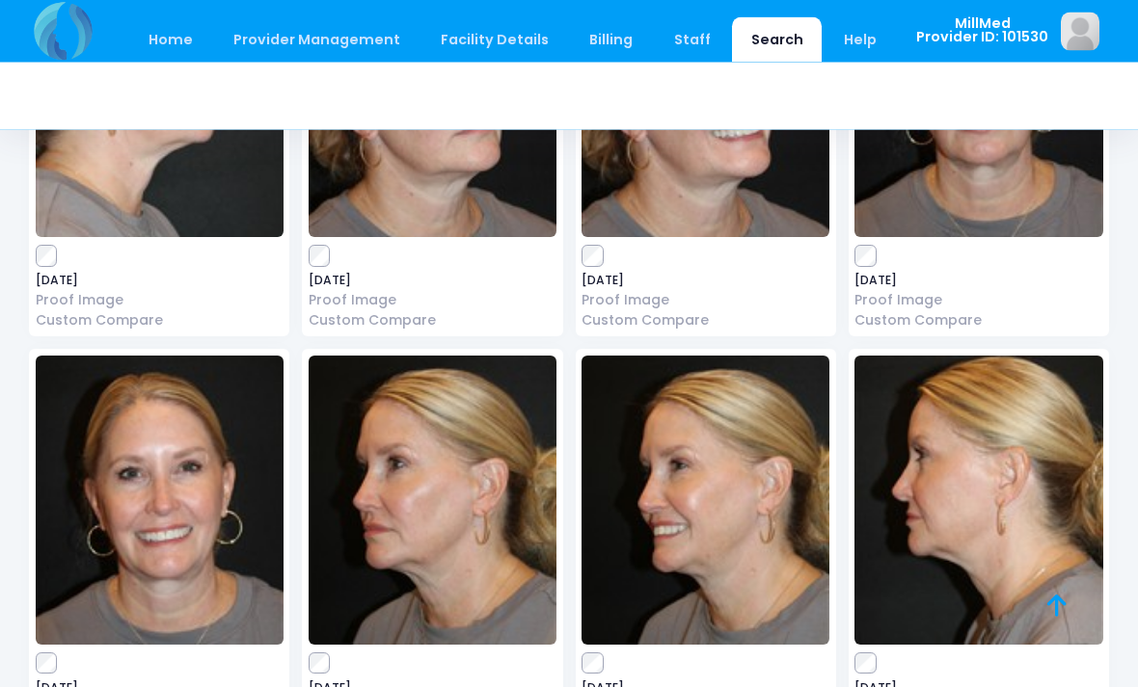
scroll to position [6332, 0]
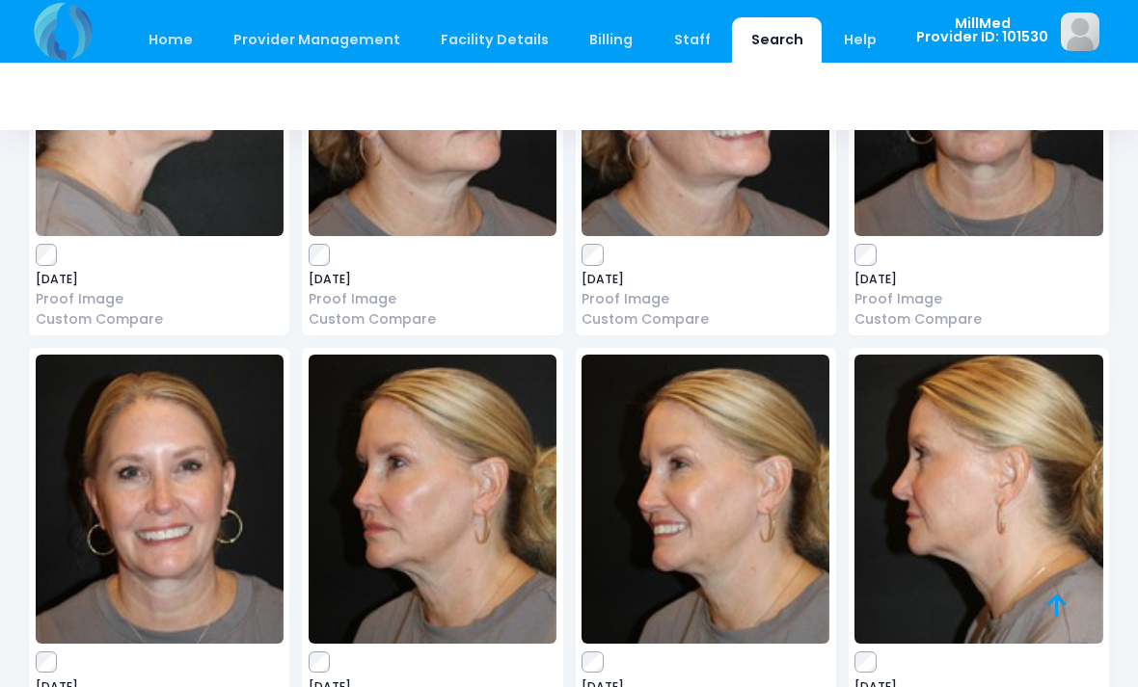
click at [721, 447] on img at bounding box center [705, 499] width 248 height 289
